Goal: Task Accomplishment & Management: Complete application form

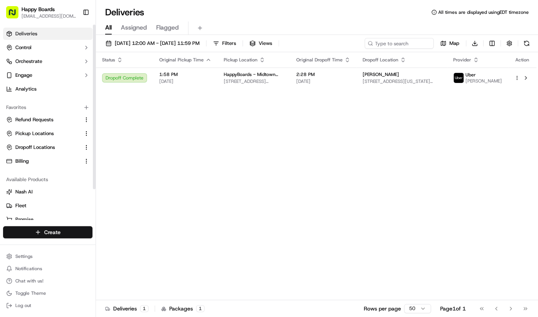
click at [73, 234] on html "Happy Boards [EMAIL_ADDRESS][DOMAIN_NAME] Toggle Sidebar Deliveries Control Orc…" at bounding box center [269, 158] width 538 height 317
click at [126, 243] on link "Delivery" at bounding box center [139, 247] width 86 height 14
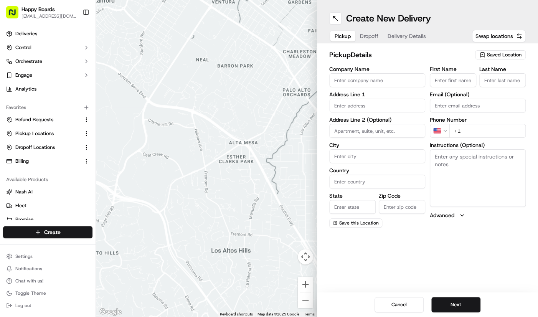
drag, startPoint x: 498, startPoint y: 176, endPoint x: 393, endPoint y: 83, distance: 139.6
click at [498, 176] on textarea "Instructions (Optional)" at bounding box center [478, 178] width 96 height 58
click at [392, 82] on input "Company Name" at bounding box center [377, 80] width 96 height 14
click at [507, 57] on span "Saved Location" at bounding box center [504, 54] width 35 height 7
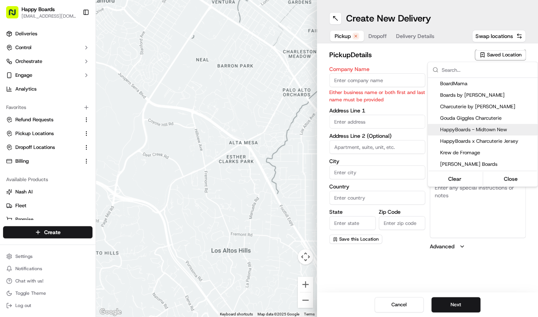
click at [502, 125] on div "HappyBoards - Midtown New" at bounding box center [483, 130] width 110 height 12
type input "HappyBoards - Midtown New"
type input "[STREET_ADDRESS]"
type input "[US_STATE]"
type input "US"
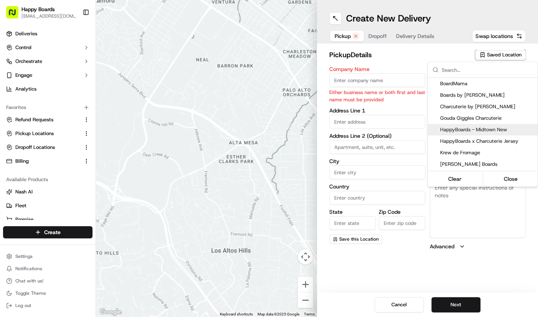
type input "NY"
type input "10001"
type input "HappyBoards"
type input "LLC"
type input "[EMAIL_ADDRESS][DOMAIN_NAME]"
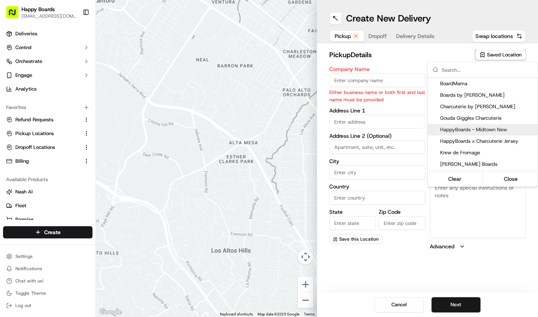
type input "[PHONE_NUMBER]"
type textarea "Enter the hotel lobby and proceed to “Carne Restaurant”. HappyBoards staff memb…"
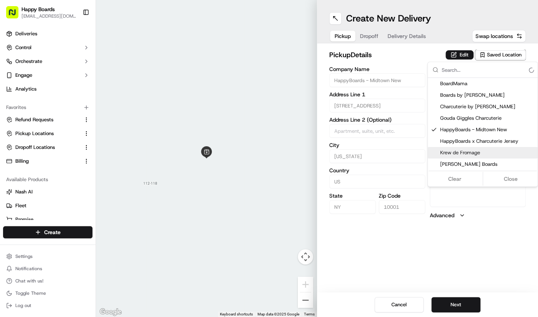
click at [470, 304] on html "Happy Boards [EMAIL_ADDRESS][DOMAIN_NAME] Toggle Sidebar Deliveries Control Orc…" at bounding box center [269, 158] width 538 height 317
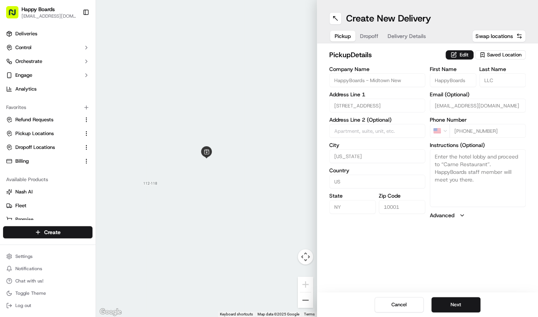
click at [470, 304] on html "Happy Boards [EMAIL_ADDRESS][DOMAIN_NAME] Toggle Sidebar Deliveries Control Orc…" at bounding box center [269, 158] width 538 height 317
click at [466, 303] on button "Next" at bounding box center [456, 304] width 49 height 15
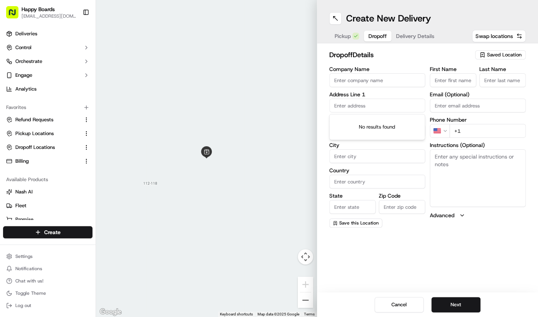
click at [374, 106] on input "text" at bounding box center [377, 106] width 96 height 14
paste input "Eni [PERSON_NAME]"
type input "Eni [PERSON_NAME]"
click at [374, 88] on div "Company Name Address Line 1 Address Line 2 (Optional) City Country State Zip Co…" at bounding box center [377, 146] width 96 height 161
click at [378, 82] on input "Company Name" at bounding box center [377, 80] width 96 height 14
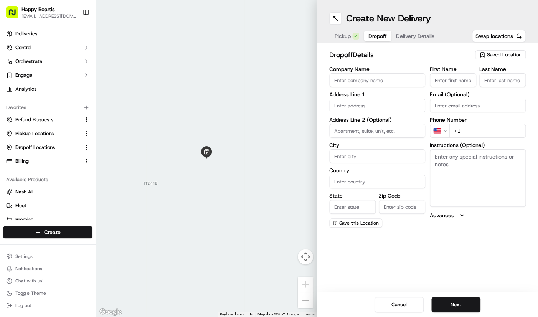
paste input "Eni [PERSON_NAME]"
type input "Eni [PERSON_NAME]"
drag, startPoint x: 442, startPoint y: 81, endPoint x: 458, endPoint y: 81, distance: 15.7
click at [442, 81] on input "First Name" at bounding box center [453, 80] width 46 height 14
paste input "Eni [PERSON_NAME]"
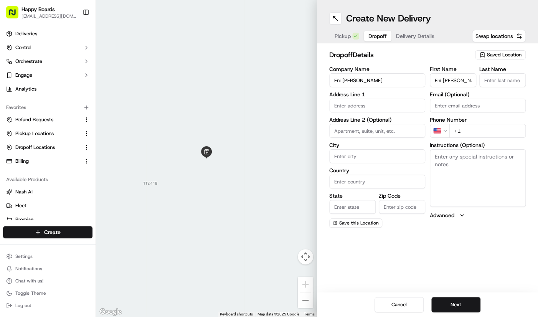
click at [461, 81] on input "Eni [PERSON_NAME]" at bounding box center [453, 80] width 46 height 14
type input "Eni"
click at [508, 86] on input "Last Name" at bounding box center [503, 80] width 46 height 14
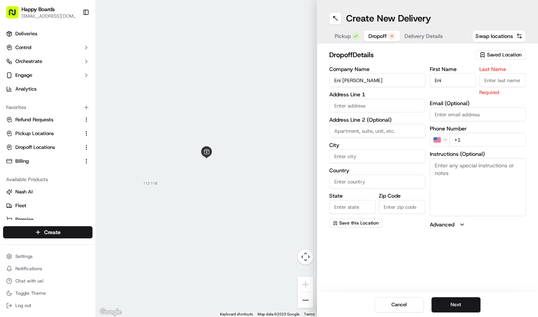
paste input "[PERSON_NAME]"
type input "[PERSON_NAME]"
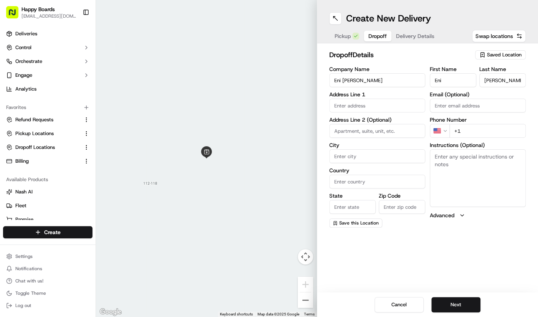
click at [504, 134] on input "+1" at bounding box center [488, 131] width 76 height 14
click at [392, 104] on input "text" at bounding box center [377, 106] width 96 height 14
paste input "[STREET_ADDRESS]"
click at [392, 126] on div "[STREET_ADDRESS]" at bounding box center [377, 122] width 92 height 12
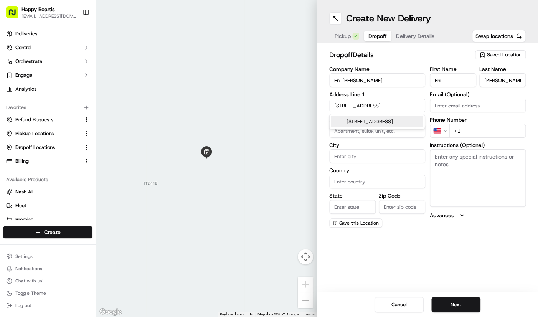
scroll to position [0, 9]
type input "[STREET_ADDRESS]"
type input "[GEOGRAPHIC_DATA]"
type input "NY"
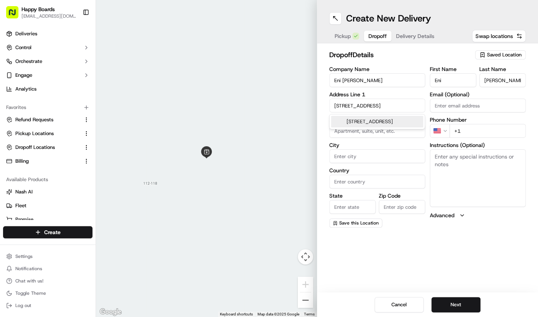
type input "11217"
type input "[STREET_ADDRESS]"
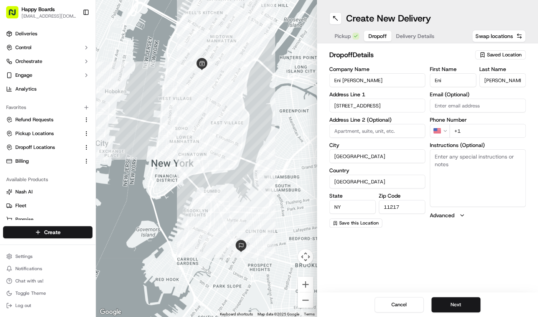
click at [509, 122] on div "Phone Number US +1" at bounding box center [478, 127] width 96 height 21
click at [509, 124] on input "+1" at bounding box center [488, 131] width 76 height 14
paste input "[PHONE_NUMBER]"
type input "[PHONE_NUMBER]"
click at [492, 183] on textarea "Instructions (Optional)" at bounding box center [478, 178] width 96 height 58
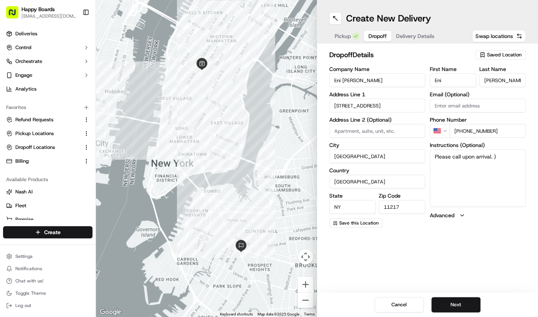
paste textarea "Por favor llamar a su llegada."
click at [496, 155] on textarea "Please call upon arrival. )Por favor llamar a su llegada.)" at bounding box center [478, 178] width 96 height 58
type textarea "Please call upon arrival. (Por favor llamar a su llegada.)"
click at [452, 305] on button "Next" at bounding box center [456, 304] width 49 height 15
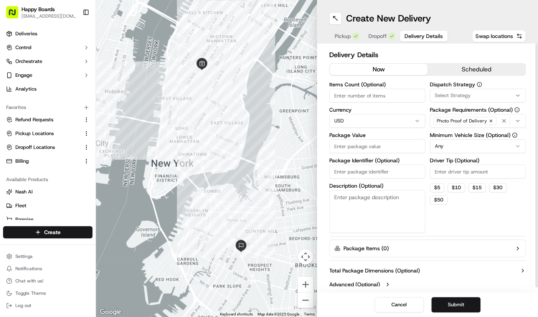
click at [367, 99] on input "Items Count (Optional)" at bounding box center [377, 96] width 96 height 14
type input "1"
click at [466, 148] on html "Happy Boards [EMAIL_ADDRESS][DOMAIN_NAME] Toggle Sidebar Deliveries Control Orc…" at bounding box center [269, 158] width 538 height 317
click at [496, 174] on input "Driver Tip (Optional)" at bounding box center [478, 172] width 96 height 14
type input "10.10"
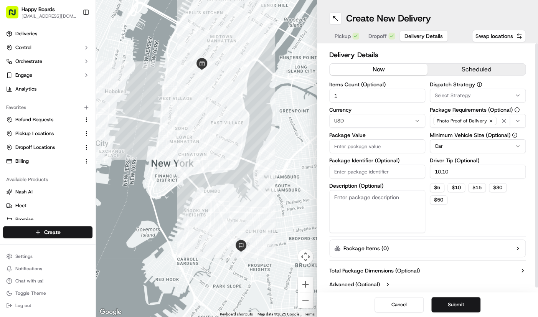
click at [387, 145] on input "Package Value" at bounding box center [377, 146] width 96 height 14
paste input "130.06"
type input "130.06"
click at [376, 212] on textarea "Description (Optional)" at bounding box center [377, 211] width 96 height 43
type textarea "brown bag"
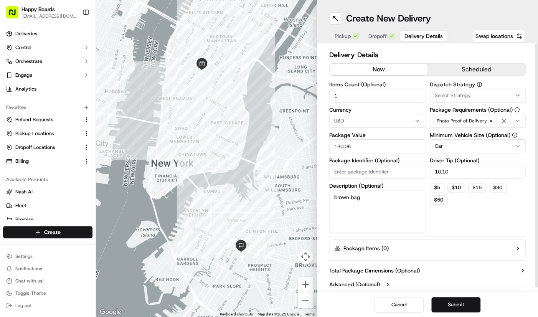
click at [459, 312] on button "Submit" at bounding box center [456, 304] width 49 height 15
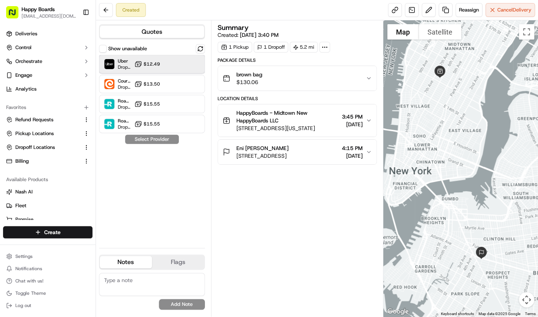
click at [181, 68] on div at bounding box center [181, 64] width 9 height 9
click at [176, 140] on button "Assign Provider" at bounding box center [152, 139] width 55 height 9
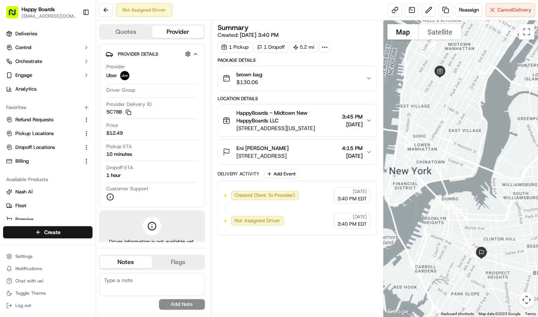
click at [508, 95] on div at bounding box center [461, 168] width 155 height 296
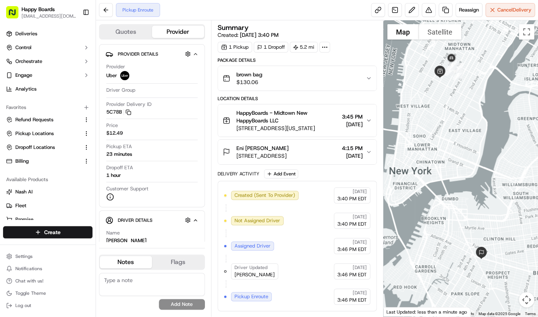
click at [497, 60] on div at bounding box center [461, 168] width 155 height 296
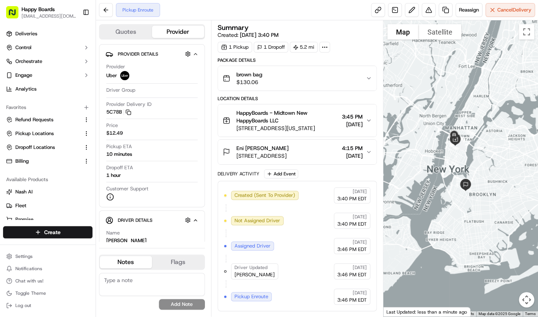
click at [509, 68] on div at bounding box center [461, 168] width 155 height 296
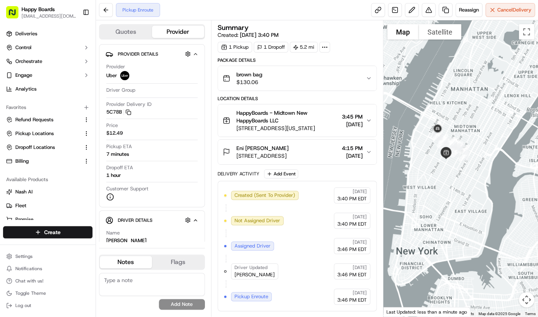
drag, startPoint x: 487, startPoint y: 145, endPoint x: 452, endPoint y: 199, distance: 64.4
click at [452, 199] on div at bounding box center [461, 168] width 155 height 296
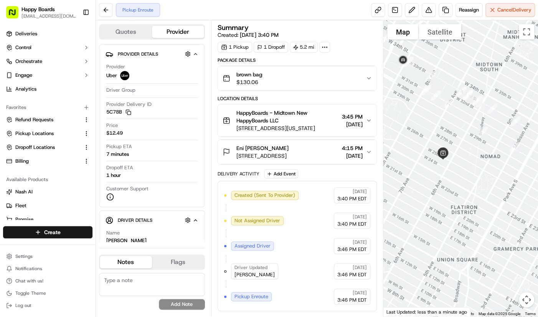
click at [485, 43] on div at bounding box center [461, 168] width 155 height 296
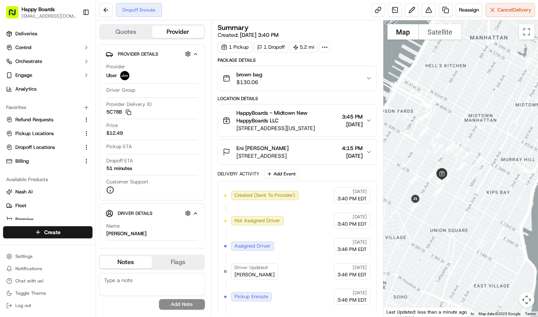
click at [495, 48] on div at bounding box center [461, 168] width 155 height 296
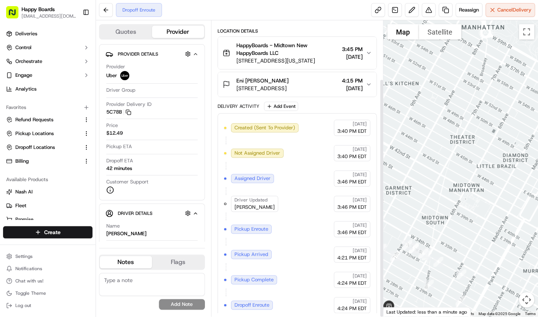
scroll to position [73, 0]
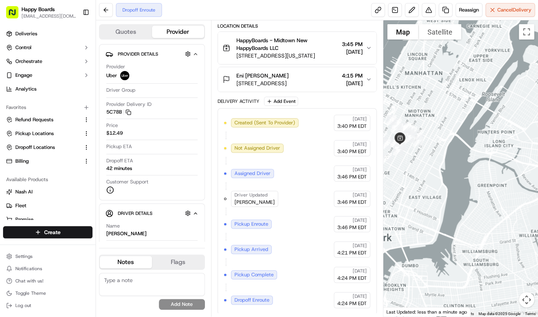
drag, startPoint x: 449, startPoint y: 243, endPoint x: 433, endPoint y: 167, distance: 77.6
click at [432, 168] on div at bounding box center [461, 168] width 155 height 296
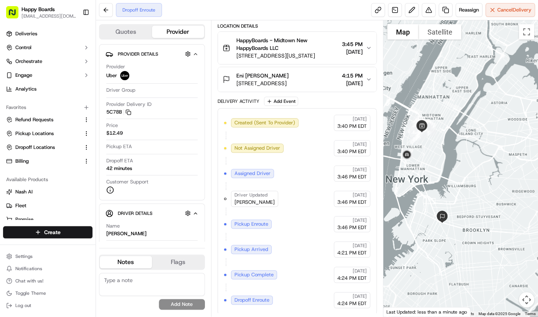
drag, startPoint x: 441, startPoint y: 204, endPoint x: 447, endPoint y: 187, distance: 18.1
click at [447, 187] on div at bounding box center [461, 168] width 155 height 296
click at [498, 57] on div at bounding box center [461, 168] width 155 height 296
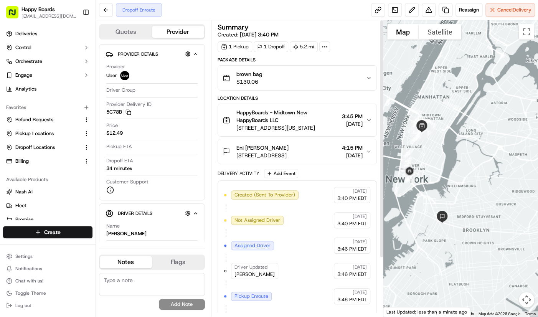
scroll to position [0, 0]
click at [523, 131] on div at bounding box center [461, 168] width 155 height 296
click at [503, 99] on div at bounding box center [461, 168] width 155 height 296
click at [499, 96] on div at bounding box center [461, 168] width 155 height 296
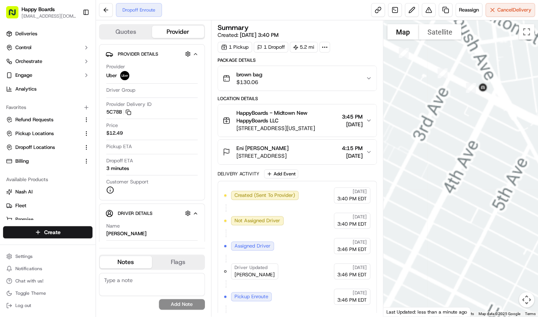
drag, startPoint x: 471, startPoint y: 185, endPoint x: 444, endPoint y: 204, distance: 33.1
click at [424, 218] on div at bounding box center [461, 168] width 155 height 296
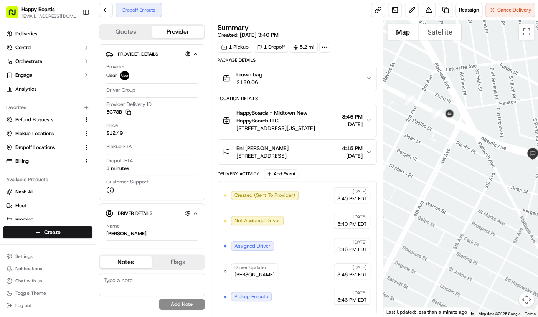
click at [443, 205] on div at bounding box center [461, 168] width 155 height 296
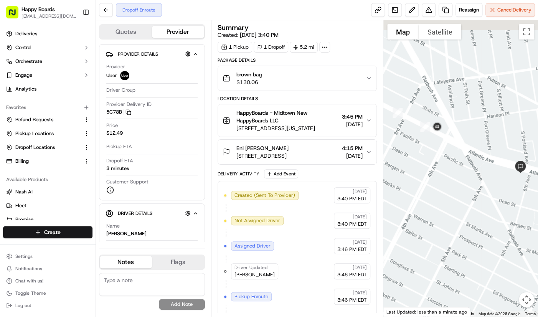
drag, startPoint x: 464, startPoint y: 189, endPoint x: 445, endPoint y: 205, distance: 25.1
click at [445, 205] on div at bounding box center [461, 168] width 155 height 296
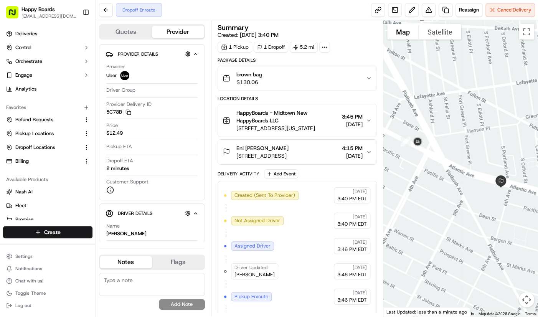
click at [505, 35] on div at bounding box center [461, 168] width 155 height 296
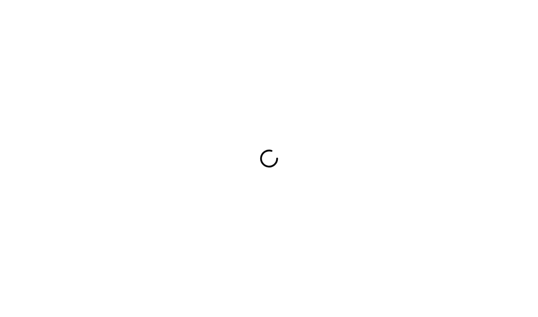
click at [502, 96] on div at bounding box center [269, 158] width 538 height 317
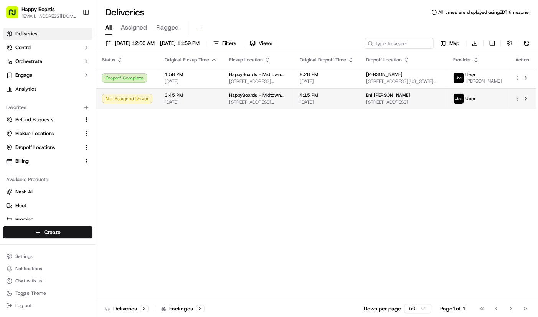
click at [172, 97] on span "3:45 PM" at bounding box center [191, 95] width 52 height 6
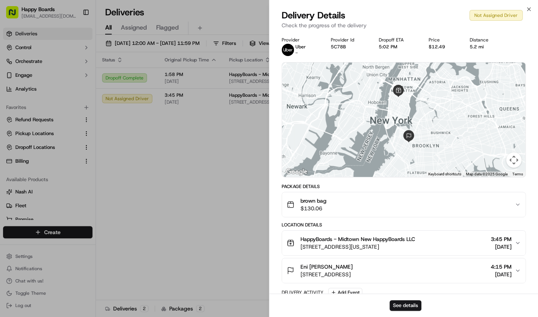
click at [502, 40] on div "Provider Uber - Provider Id 5C78B Dropoff ETA 5:02 PM Price $12.49 Distance 5.2…" at bounding box center [404, 46] width 244 height 19
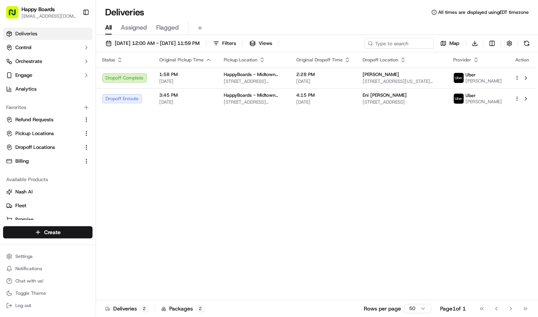
click at [520, 161] on div "Status Original Pickup Time Pickup Location Original Dropoff Time Dropoff Locat…" at bounding box center [316, 176] width 441 height 248
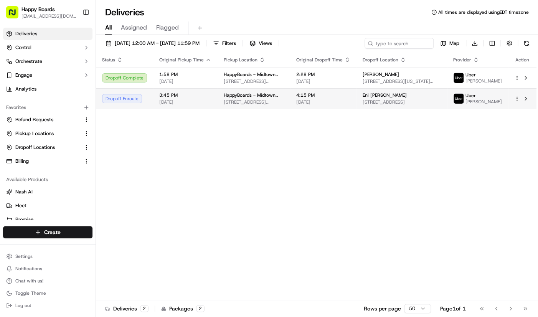
click at [134, 92] on td "Dropoff Enroute" at bounding box center [124, 98] width 57 height 21
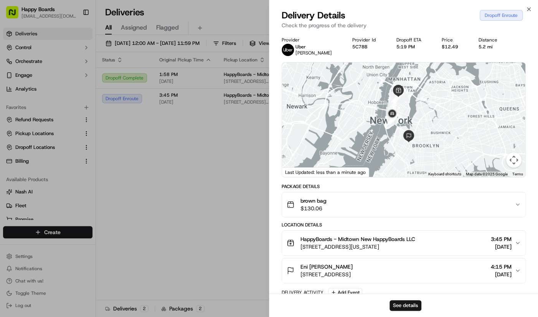
click at [530, 216] on div "Provider Uber Lucano S. Provider Id 5C78B Dropoff ETA 5:19 PM Price $12.49 Dist…" at bounding box center [404, 243] width 269 height 423
drag, startPoint x: 516, startPoint y: 36, endPoint x: 494, endPoint y: 45, distance: 23.9
click at [515, 38] on div "Provider Uber Lucano S. Provider Id 5C78B Dropoff ETA 5:24 PM Price $12.49 Dist…" at bounding box center [404, 243] width 269 height 423
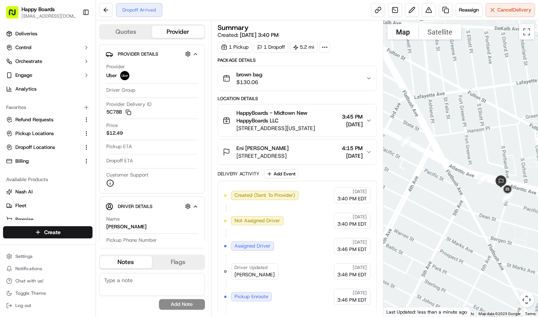
click at [493, 77] on div at bounding box center [461, 168] width 155 height 296
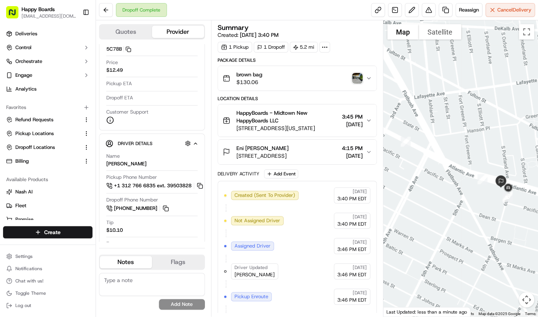
click at [357, 80] on img "button" at bounding box center [357, 78] width 11 height 11
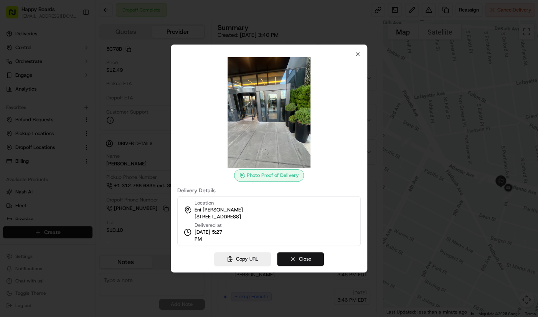
click at [305, 256] on button "Close" at bounding box center [300, 259] width 47 height 14
